Goal: Book appointment/travel/reservation

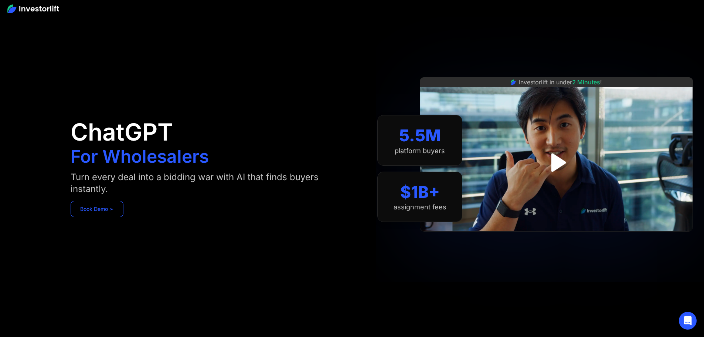
click at [123, 210] on link "Book Demo ➢" at bounding box center [97, 209] width 53 height 16
